Goal: Task Accomplishment & Management: Manage account settings

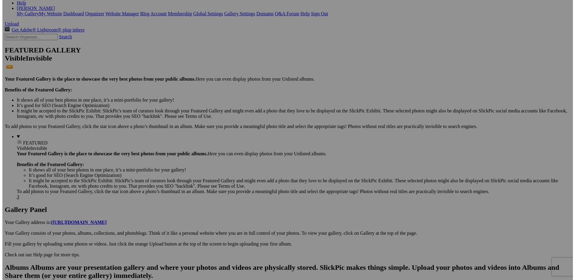
scroll to position [420, 0]
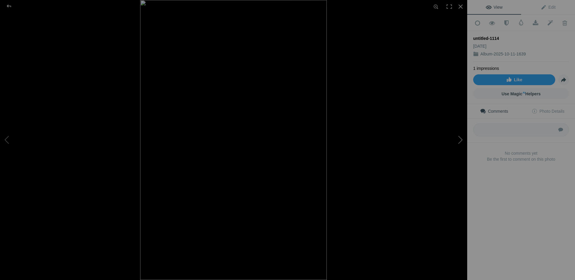
click at [425, 153] on button at bounding box center [445, 140] width 45 height 101
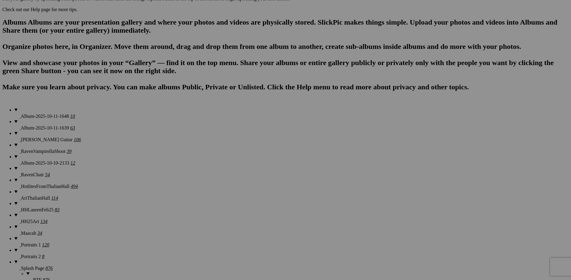
scroll to position [251, 0]
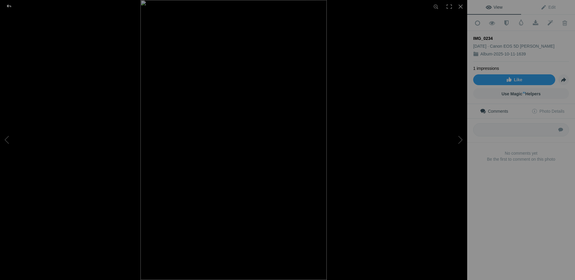
click at [7, 4] on div at bounding box center [9, 6] width 22 height 12
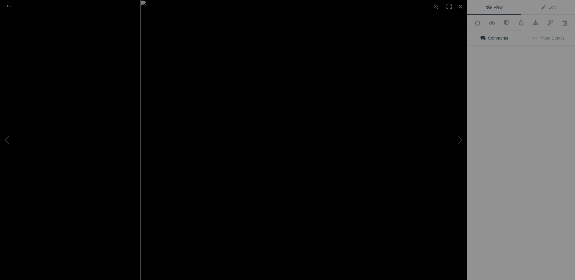
click at [269, 145] on img at bounding box center [234, 140] width 187 height 280
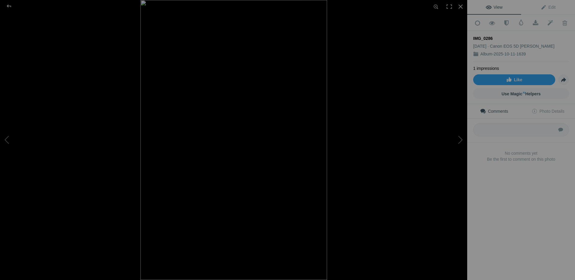
click at [63, 36] on div at bounding box center [233, 140] width 467 height 280
click at [7, 5] on div at bounding box center [9, 6] width 22 height 12
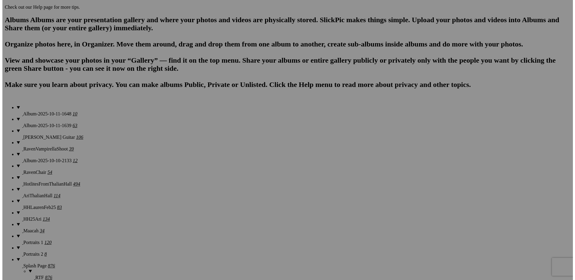
scroll to position [420, 0]
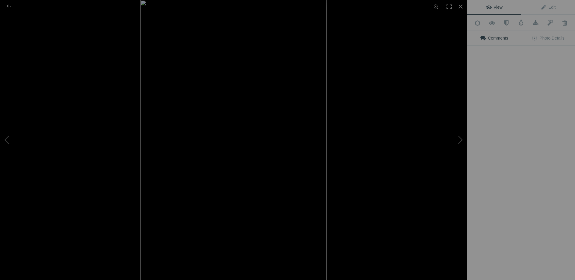
click at [485, 138] on div "View Edit Add to Quick Collection Remove from Quick Collection Hide from Public…" at bounding box center [521, 140] width 108 height 280
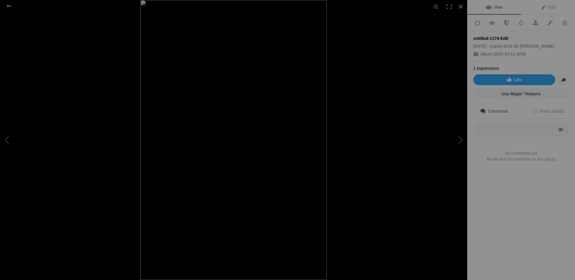
click at [360, 80] on div at bounding box center [374, 140] width 467 height 280
click at [12, 5] on div at bounding box center [9, 6] width 22 height 12
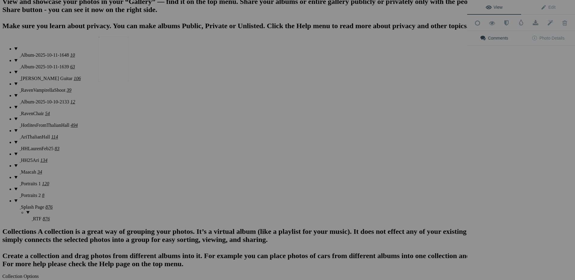
click at [123, 57] on img at bounding box center [114, 59] width 30 height 45
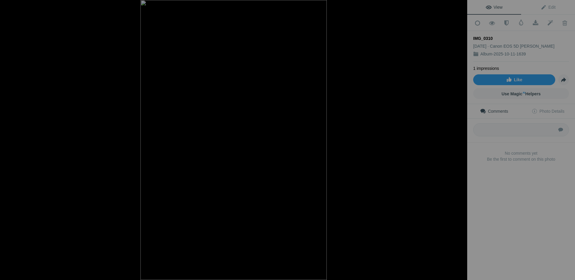
click at [88, 58] on div at bounding box center [233, 140] width 467 height 280
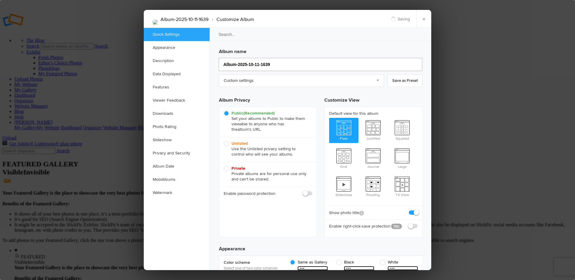
click at [266, 66] on input "Album-2025-10-11-1639" at bounding box center [321, 64] width 204 height 13
type input "Ariana!"
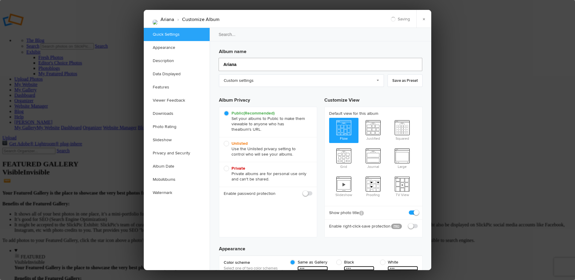
type input "Arian"
type input "Ariana"
type input "Ariann"
type input "Arian"
type input "Arianna"
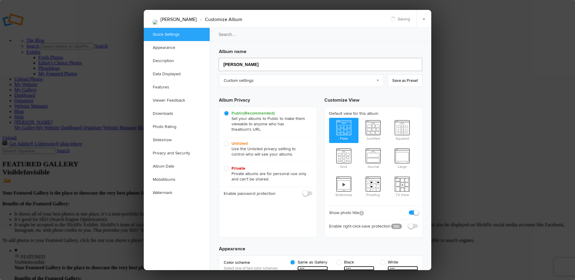
type input "Arianna"
type input "Arianna1"
click at [426, 22] on link "×" at bounding box center [424, 19] width 15 height 18
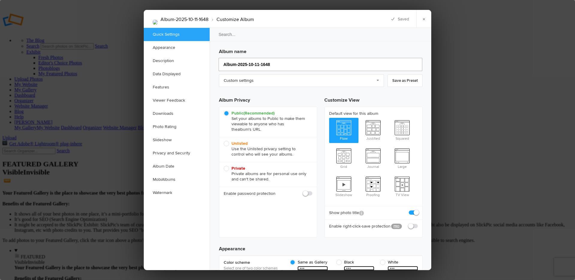
click at [244, 65] on input "Album-2025-10-11-1648" at bounding box center [321, 64] width 204 height 13
type input "Oliv"
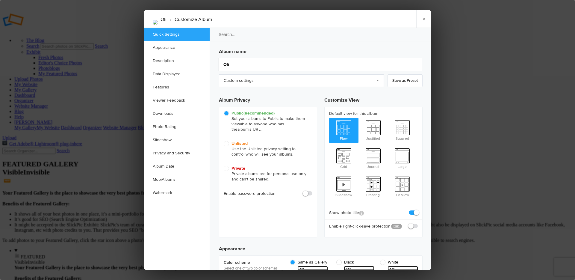
type input "Ol"
type input "Olvera1"
type input "[PERSON_NAME]"
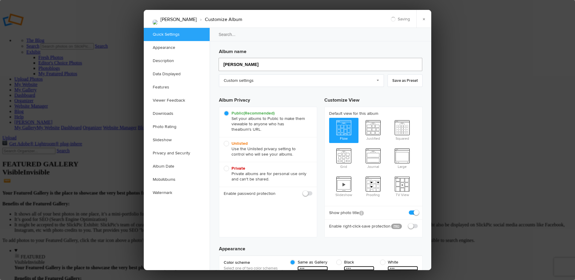
type input "[PERSON_NAME]"
click at [424, 18] on link "×" at bounding box center [424, 19] width 15 height 18
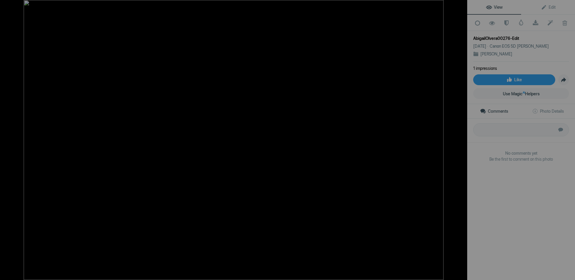
click at [363, 120] on img at bounding box center [234, 140] width 420 height 280
click at [362, 120] on img at bounding box center [180, 148] width 594 height 396
click at [11, 7] on div at bounding box center [9, 6] width 22 height 12
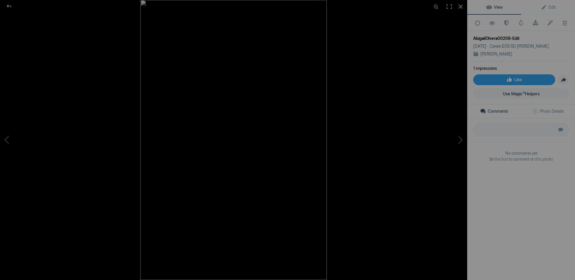
click at [377, 111] on div at bounding box center [374, 140] width 467 height 280
click at [7, 7] on div at bounding box center [9, 6] width 22 height 12
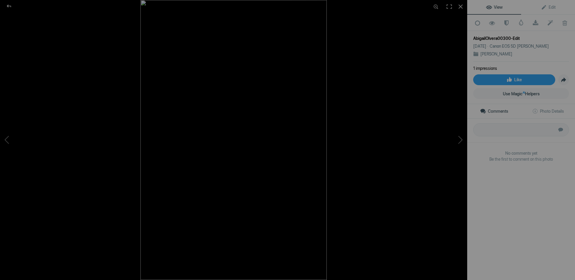
click at [241, 108] on img at bounding box center [234, 140] width 186 height 280
click at [264, 108] on img at bounding box center [233, 168] width 349 height 524
click at [380, 88] on div at bounding box center [374, 140] width 467 height 280
click at [10, 5] on div at bounding box center [9, 6] width 22 height 12
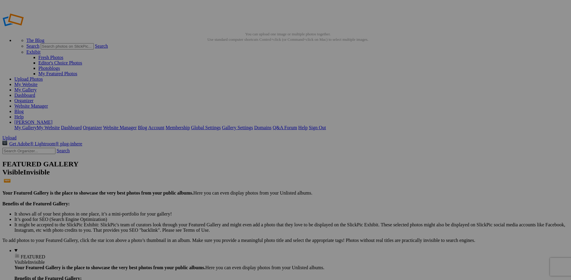
click at [0, 0] on div "View Edit Add to Quick Collection Remove from Quick Collection Hide from Public…" at bounding box center [0, 0] width 0 height 0
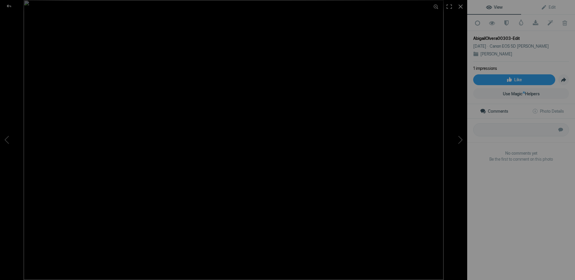
click at [416, 79] on img at bounding box center [234, 140] width 420 height 280
click at [416, 79] on img at bounding box center [222, 144] width 449 height 299
click at [11, 4] on div at bounding box center [9, 6] width 22 height 12
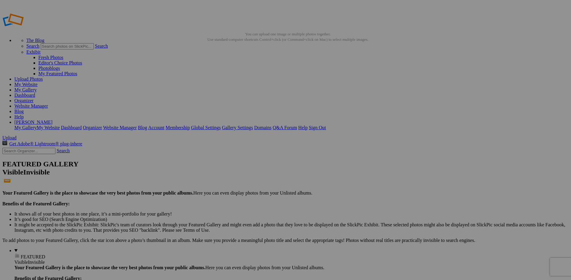
click at [110, 173] on img at bounding box center [114, 174] width 30 height 45
click at [112, 167] on img at bounding box center [114, 174] width 30 height 45
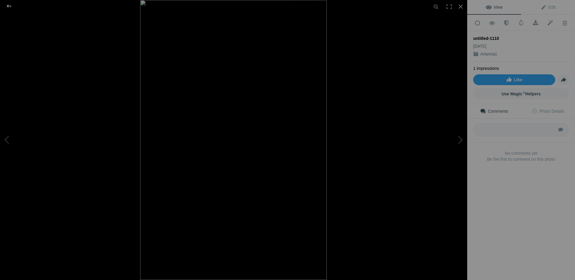
click at [12, 7] on div at bounding box center [9, 6] width 22 height 12
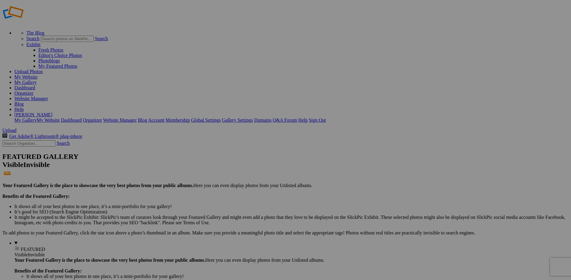
scroll to position [127, 0]
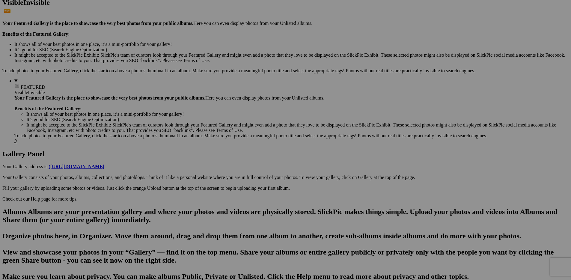
scroll to position [171, 0]
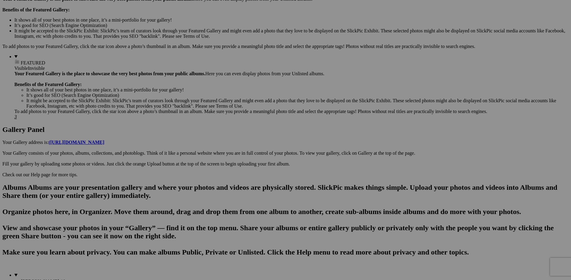
scroll to position [443, 0]
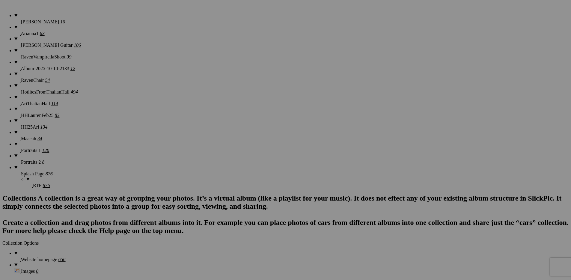
scroll to position [456, 0]
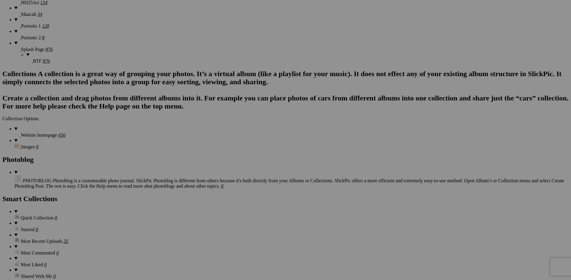
scroll to position [581, 0]
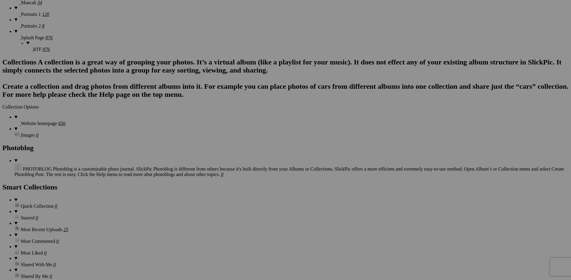
scroll to position [598, 0]
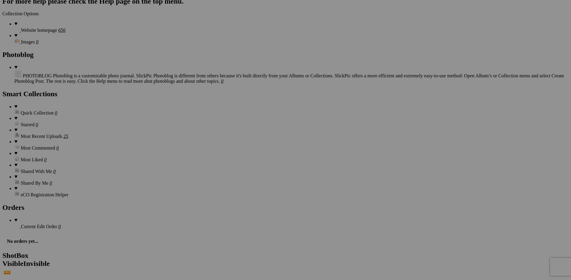
scroll to position [768, 0]
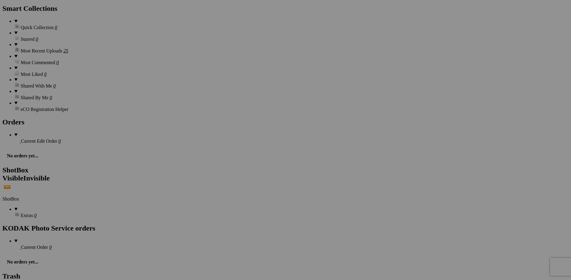
click at [246, 166] on span "Yes" at bounding box center [242, 168] width 7 height 5
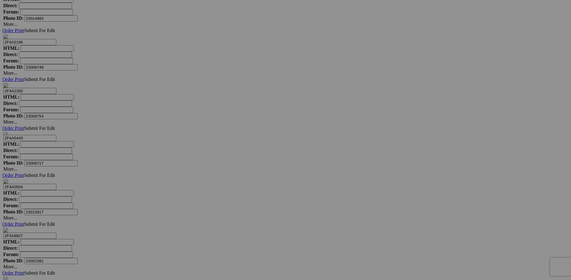
scroll to position [4911, 0]
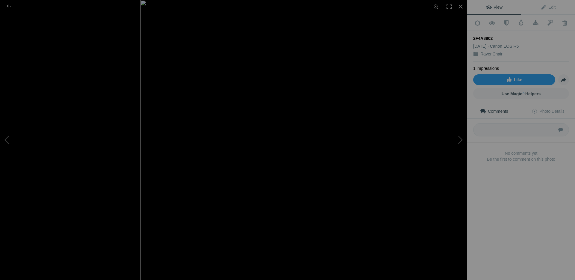
click at [376, 133] on div at bounding box center [374, 140] width 467 height 280
click at [294, 110] on img at bounding box center [234, 140] width 187 height 280
click at [7, 4] on div at bounding box center [9, 6] width 22 height 12
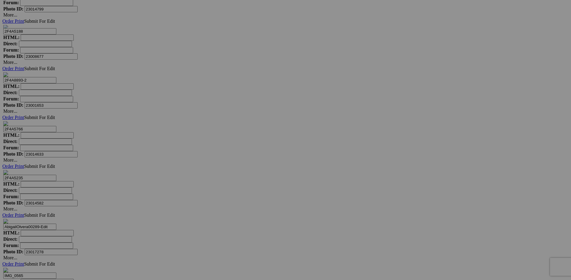
scroll to position [1788, 0]
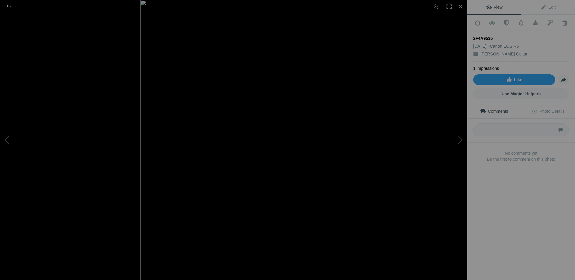
click at [7, 5] on div at bounding box center [9, 6] width 22 height 12
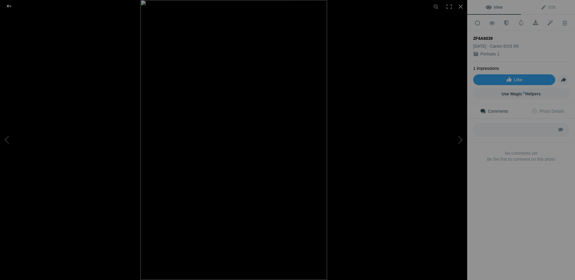
click at [7, 6] on div at bounding box center [9, 6] width 22 height 12
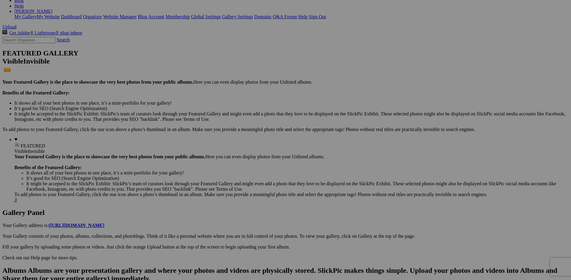
scroll to position [116, 0]
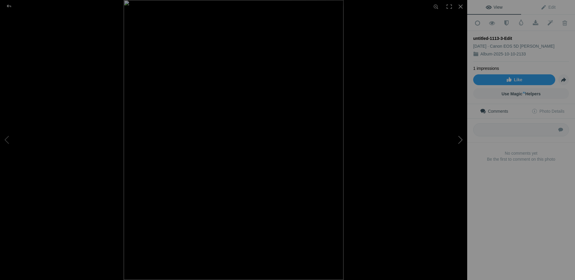
click at [459, 138] on button at bounding box center [445, 140] width 45 height 101
click at [7, 141] on button at bounding box center [22, 140] width 45 height 101
click at [7, 140] on button at bounding box center [22, 140] width 45 height 101
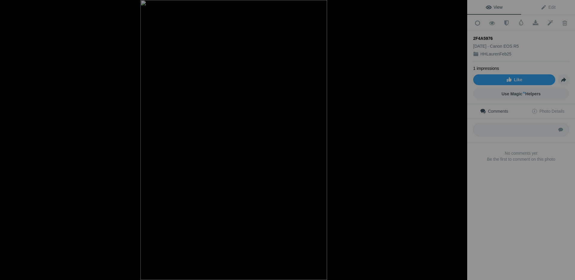
click at [7, 140] on button at bounding box center [22, 140] width 45 height 101
click at [8, 5] on div at bounding box center [9, 6] width 22 height 12
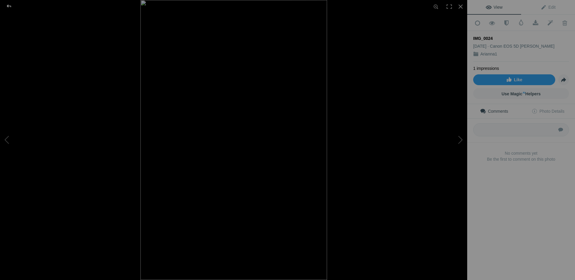
click at [7, 6] on div at bounding box center [9, 6] width 22 height 12
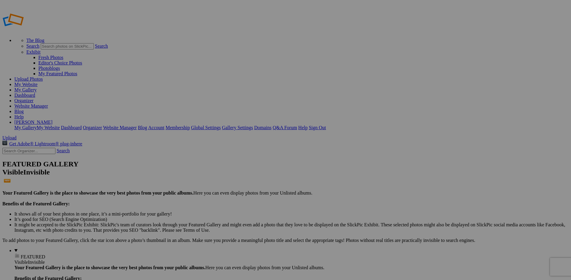
click at [37, 82] on link "My Website" at bounding box center [25, 84] width 23 height 5
click at [16, 135] on span "Upload" at bounding box center [9, 137] width 14 height 5
